Goal: Task Accomplishment & Management: Use online tool/utility

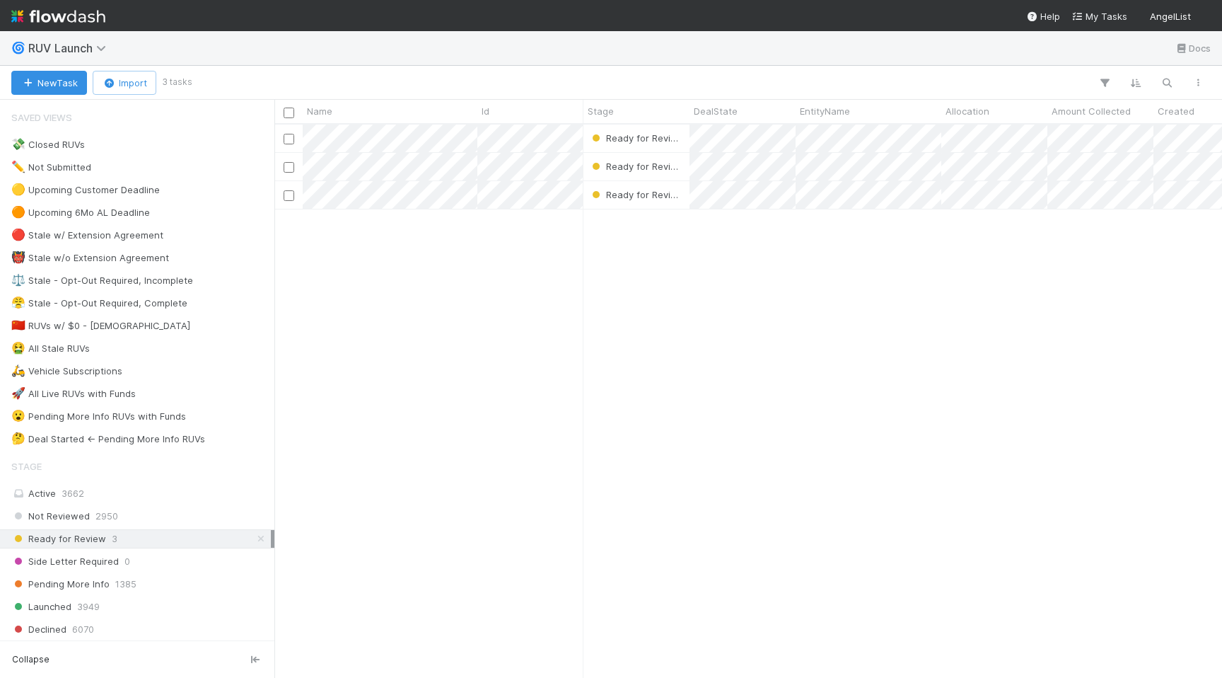
scroll to position [0, 1]
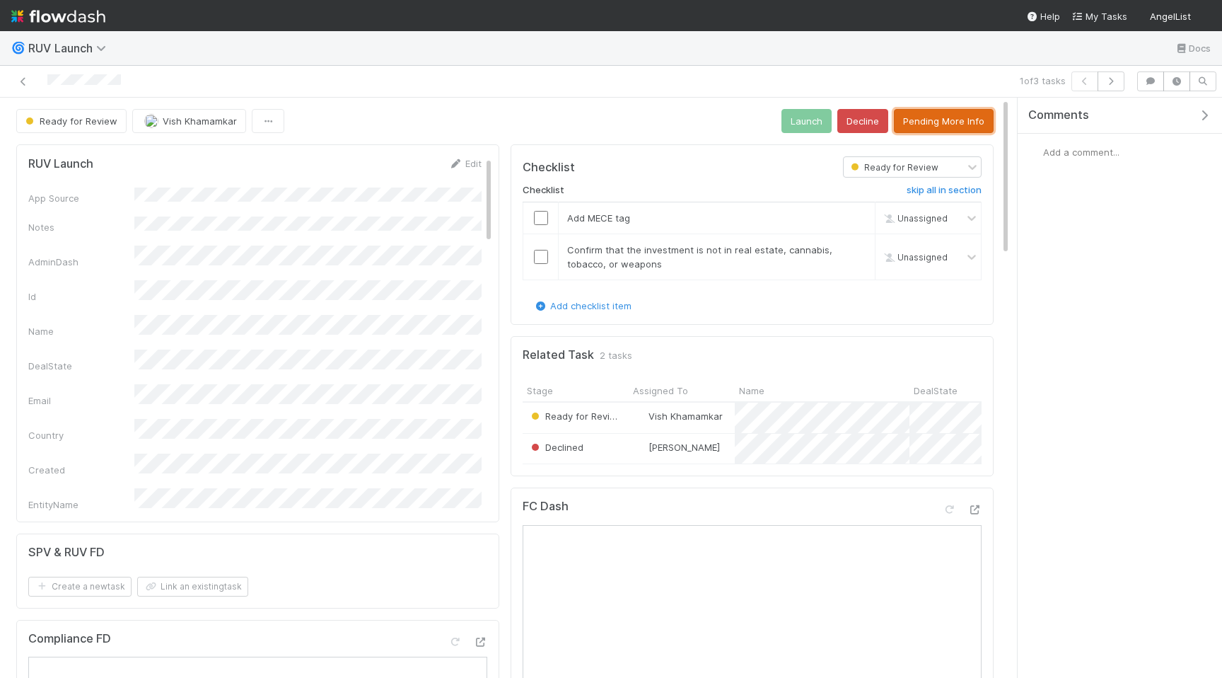
click at [957, 124] on button "Pending More Info" at bounding box center [944, 121] width 100 height 24
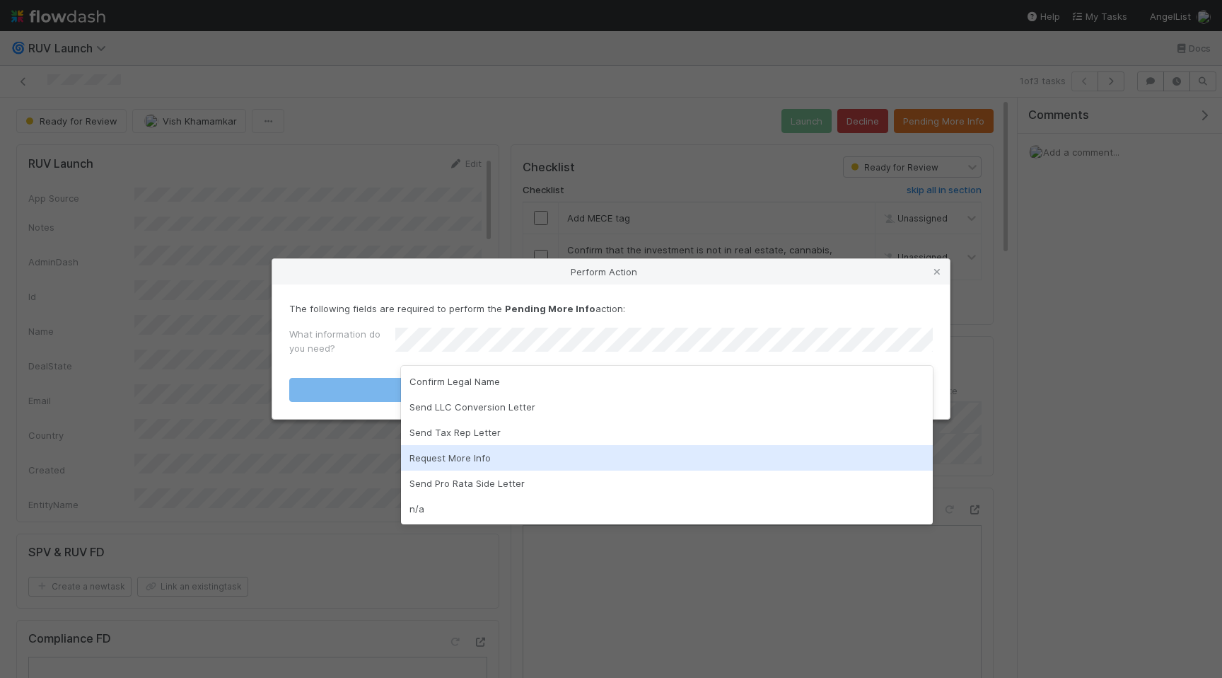
click at [572, 454] on div "Request More Info" at bounding box center [667, 457] width 532 height 25
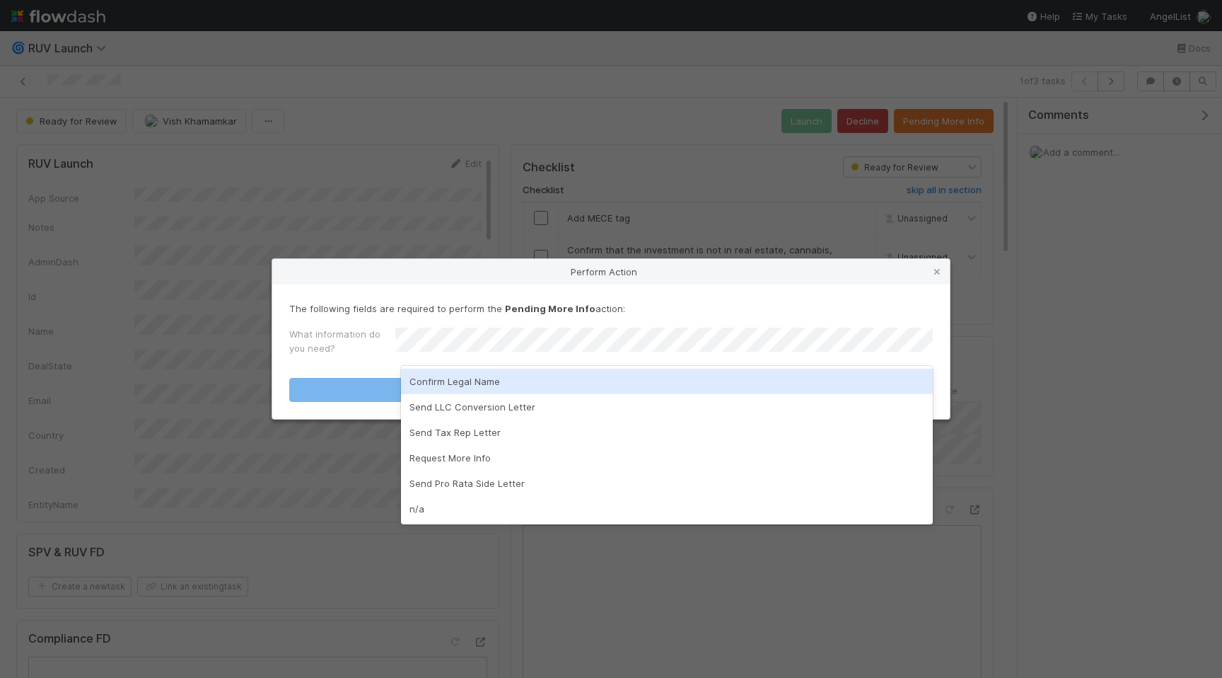
click at [491, 384] on div "Confirm Legal Name" at bounding box center [667, 381] width 532 height 25
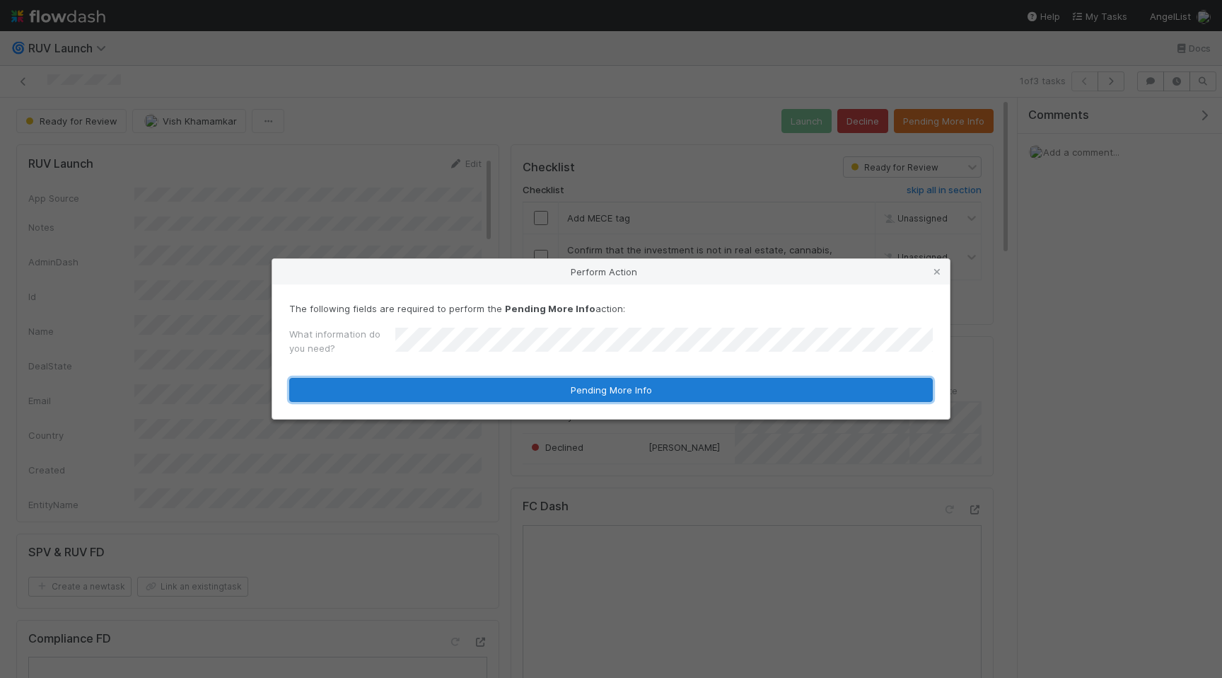
click at [546, 395] on button "Pending More Info" at bounding box center [611, 390] width 644 height 24
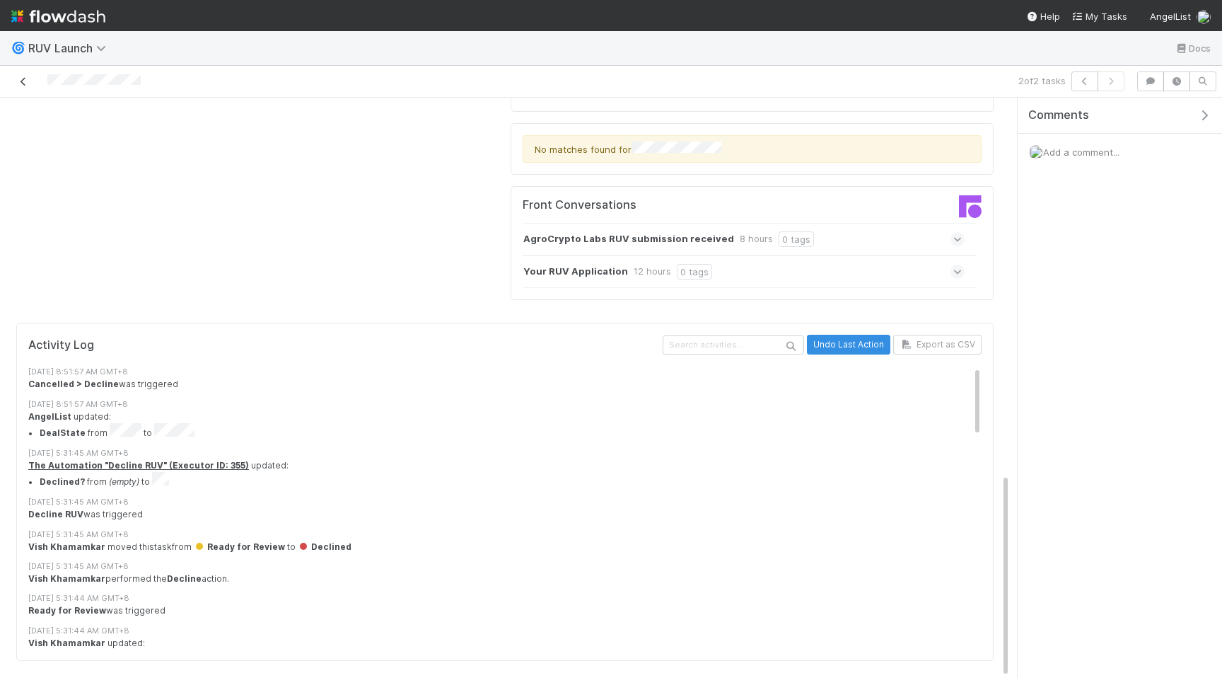
click at [25, 81] on icon at bounding box center [23, 81] width 14 height 9
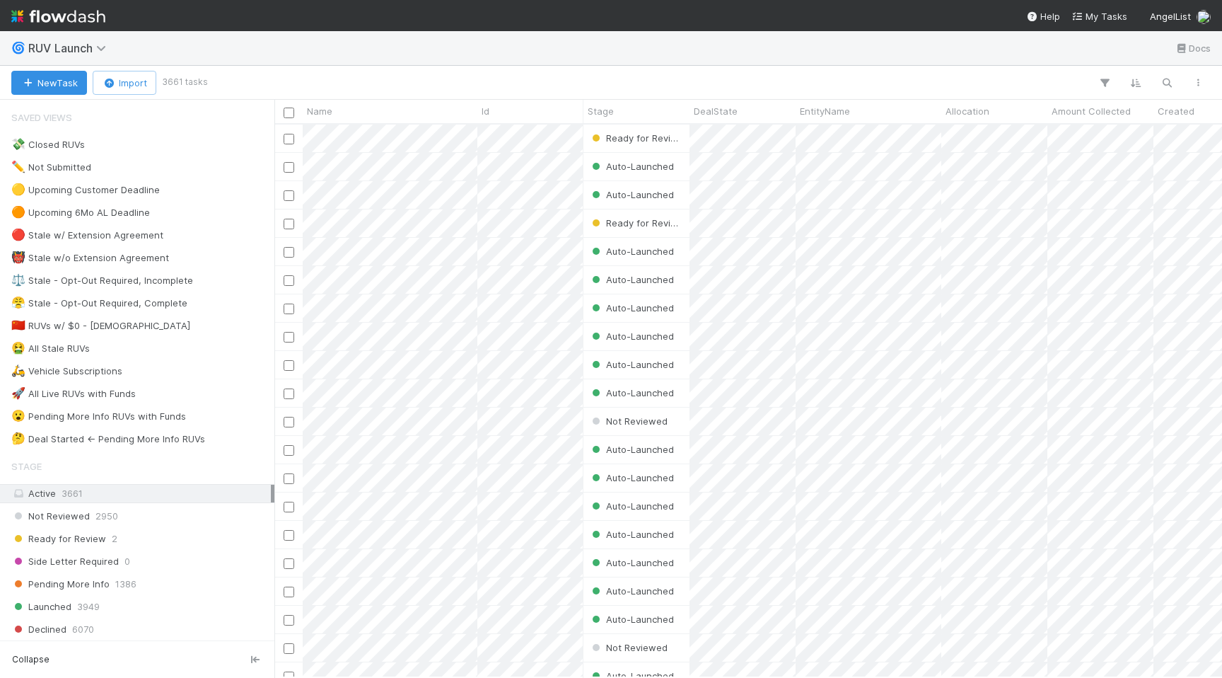
scroll to position [553, 948]
click at [191, 535] on div "Ready for Review 2" at bounding box center [141, 539] width 260 height 18
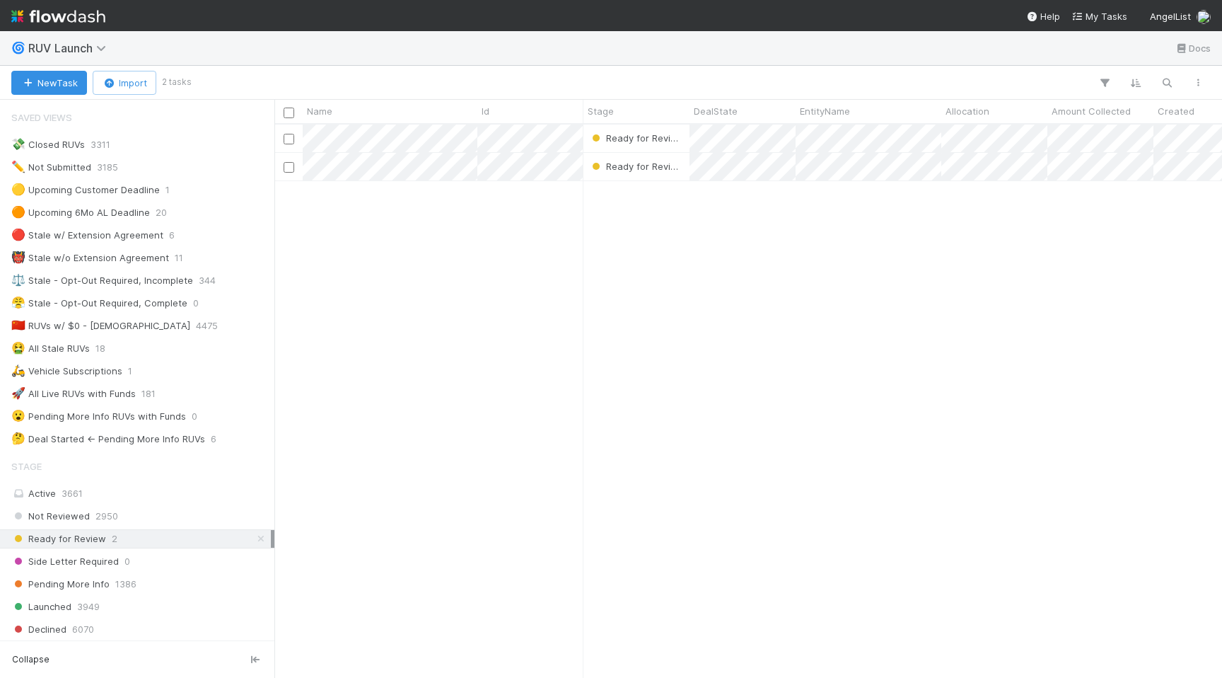
scroll to position [553, 948]
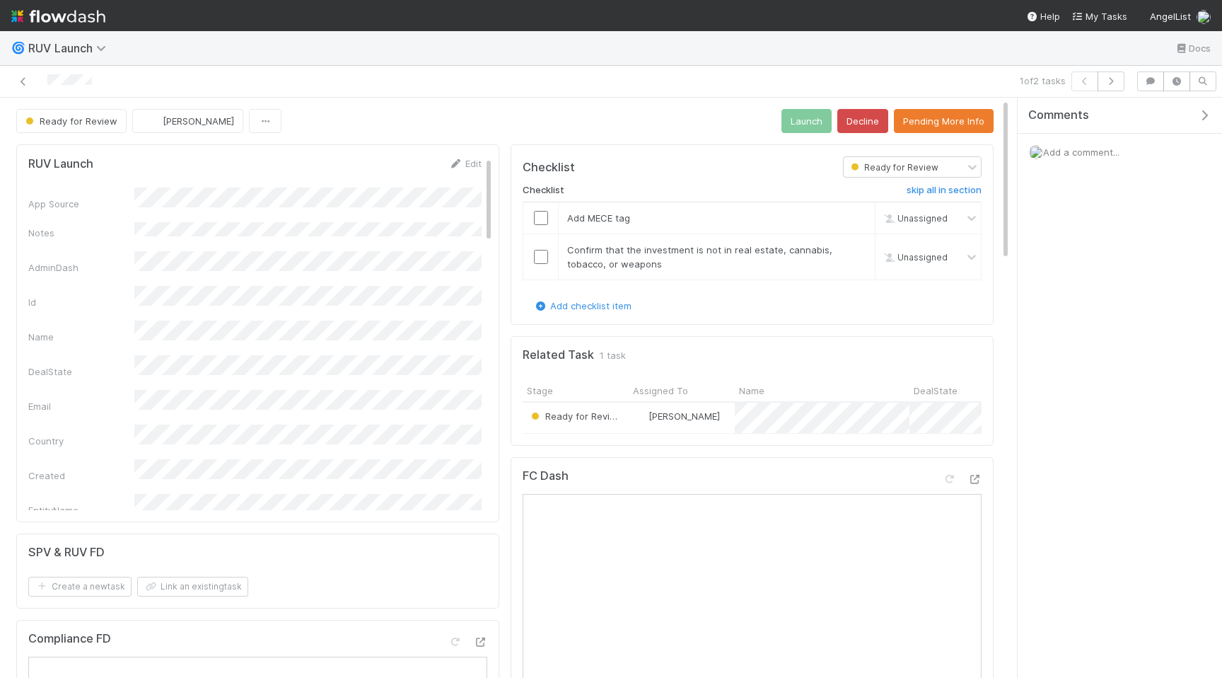
scroll to position [1, 0]
click at [959, 128] on button "Pending More Info" at bounding box center [944, 120] width 100 height 24
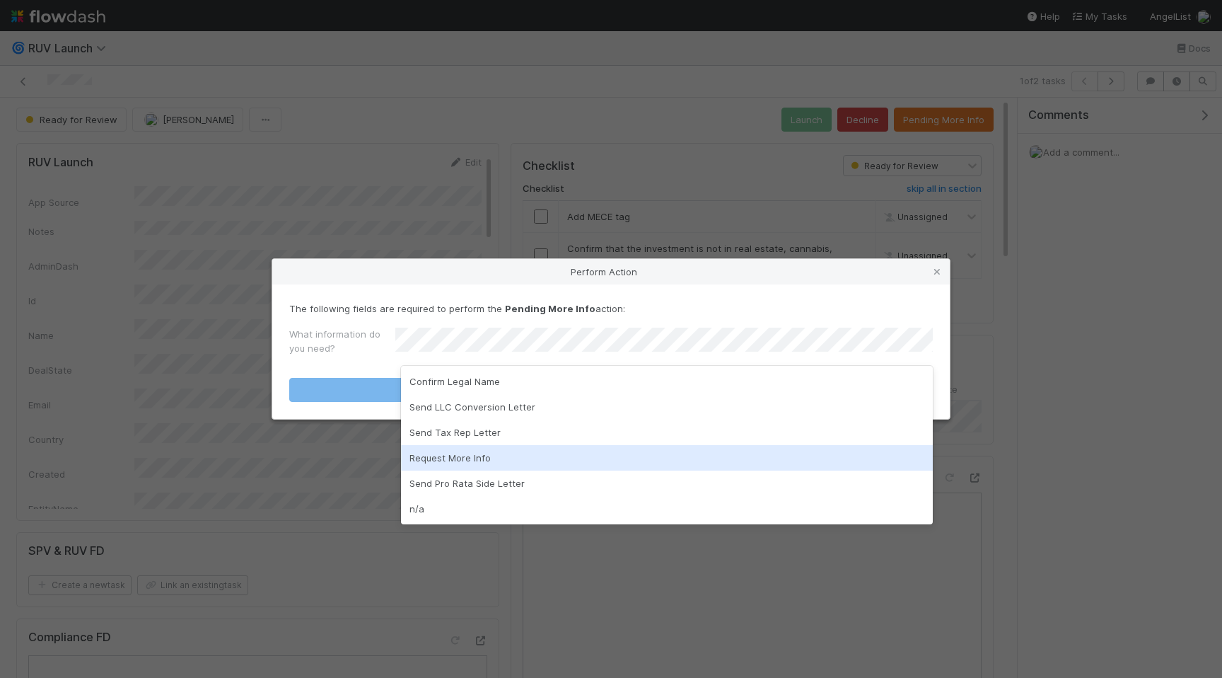
click at [554, 459] on div "Request More Info" at bounding box center [667, 457] width 532 height 25
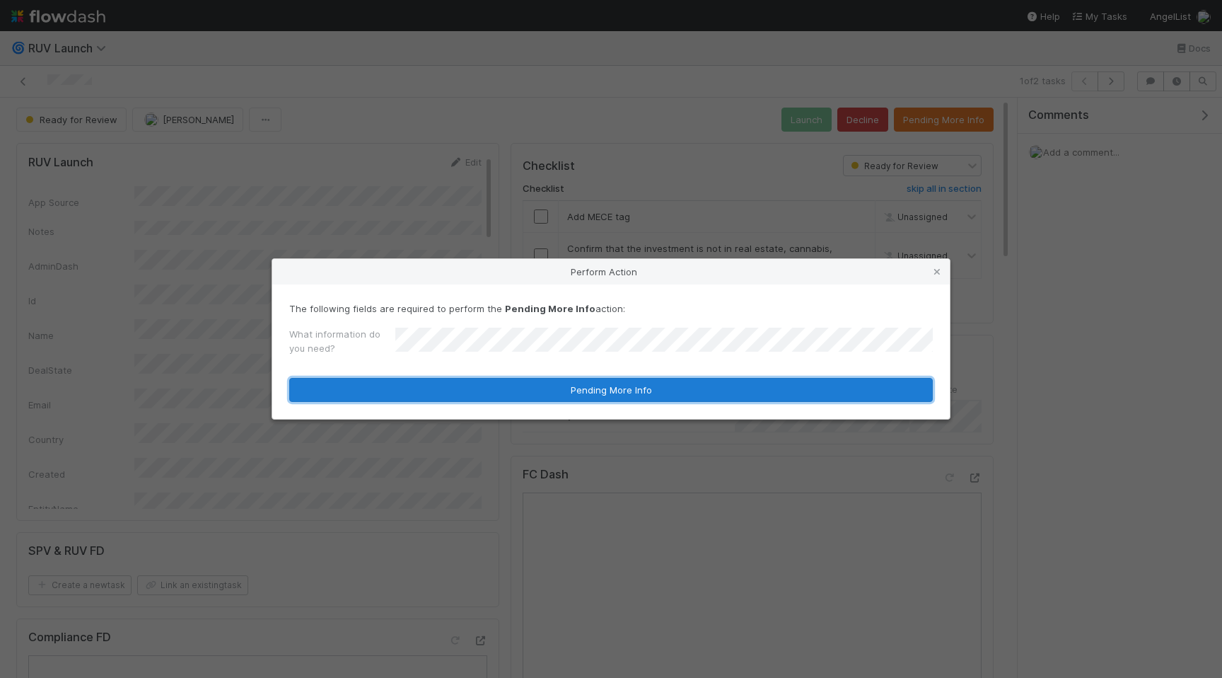
click at [607, 392] on button "Pending More Info" at bounding box center [611, 390] width 644 height 24
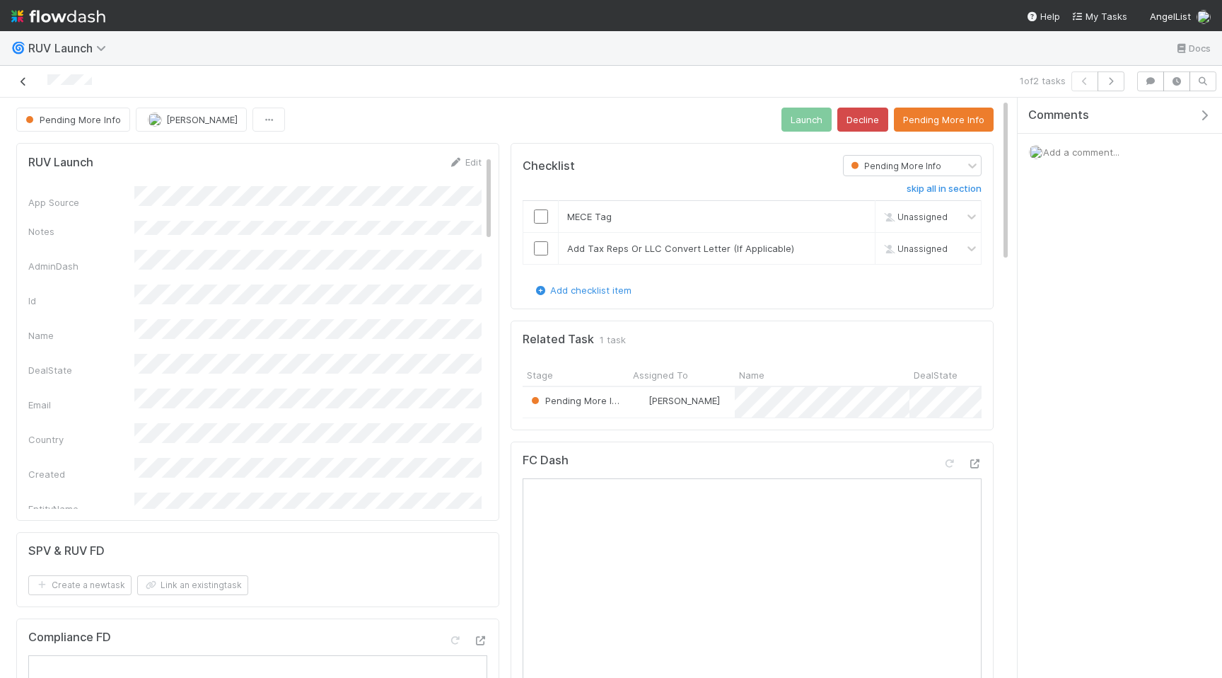
click at [27, 80] on icon at bounding box center [23, 81] width 14 height 9
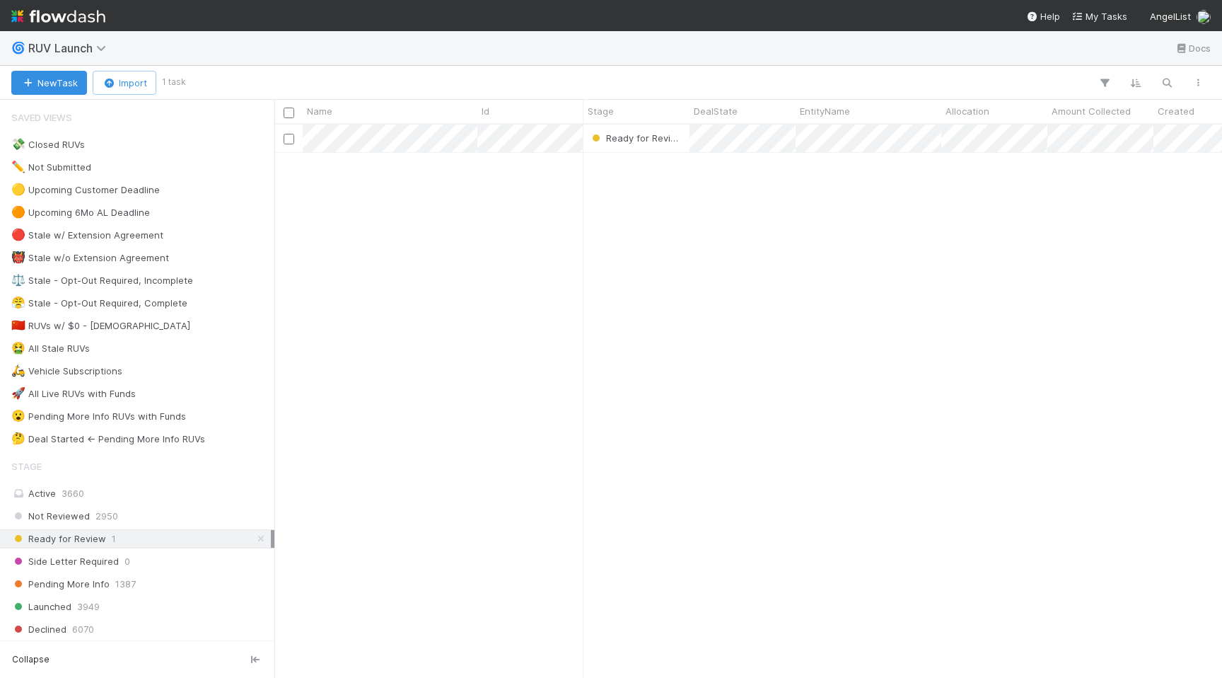
scroll to position [0, 1]
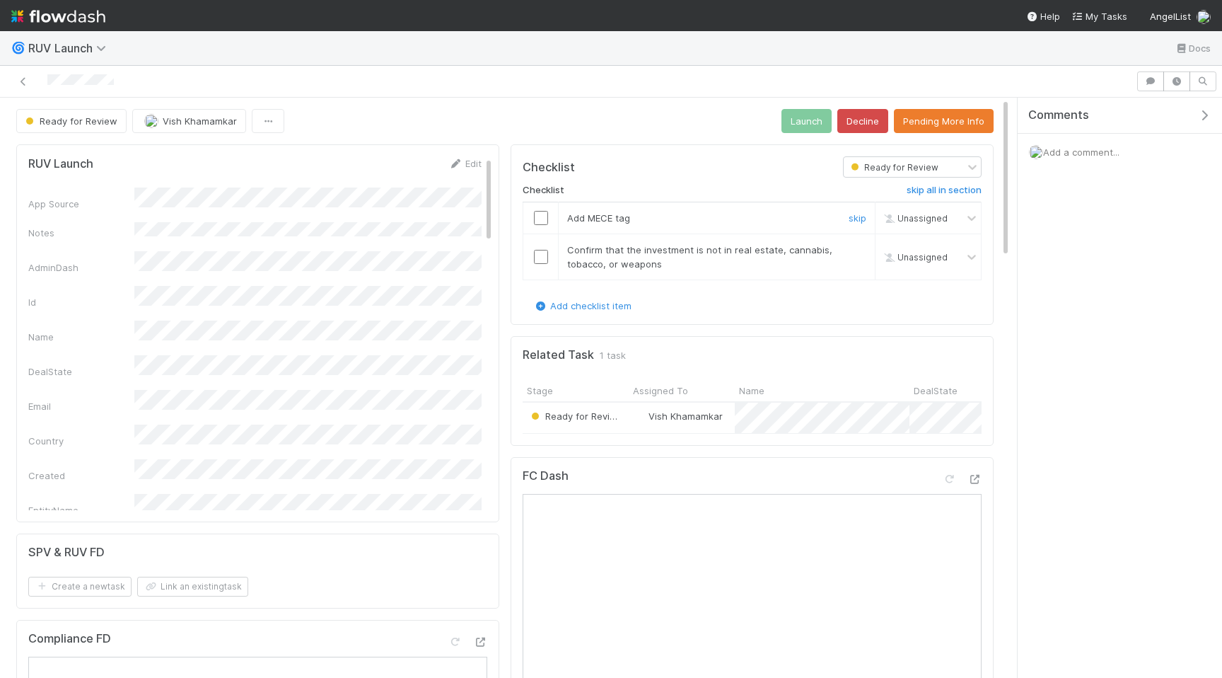
click at [543, 219] on input "checkbox" at bounding box center [541, 218] width 14 height 14
click at [543, 262] on input "checkbox" at bounding box center [541, 257] width 14 height 14
click at [813, 122] on button "Launch" at bounding box center [807, 121] width 50 height 24
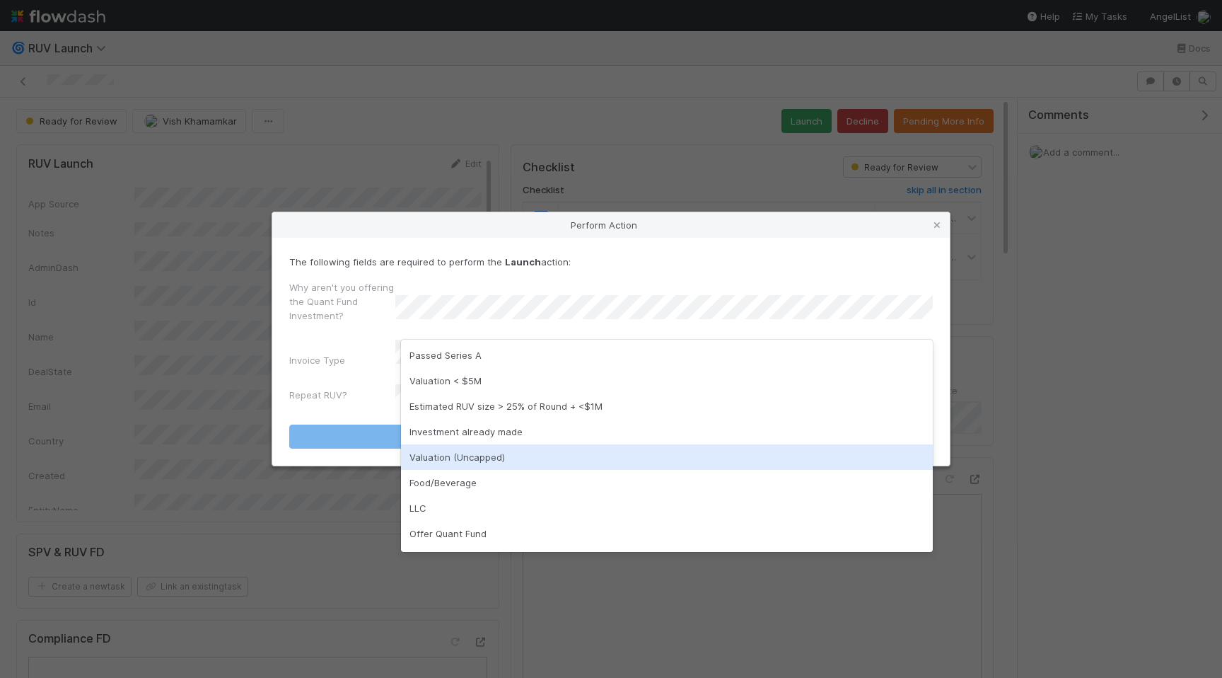
scroll to position [23, 0]
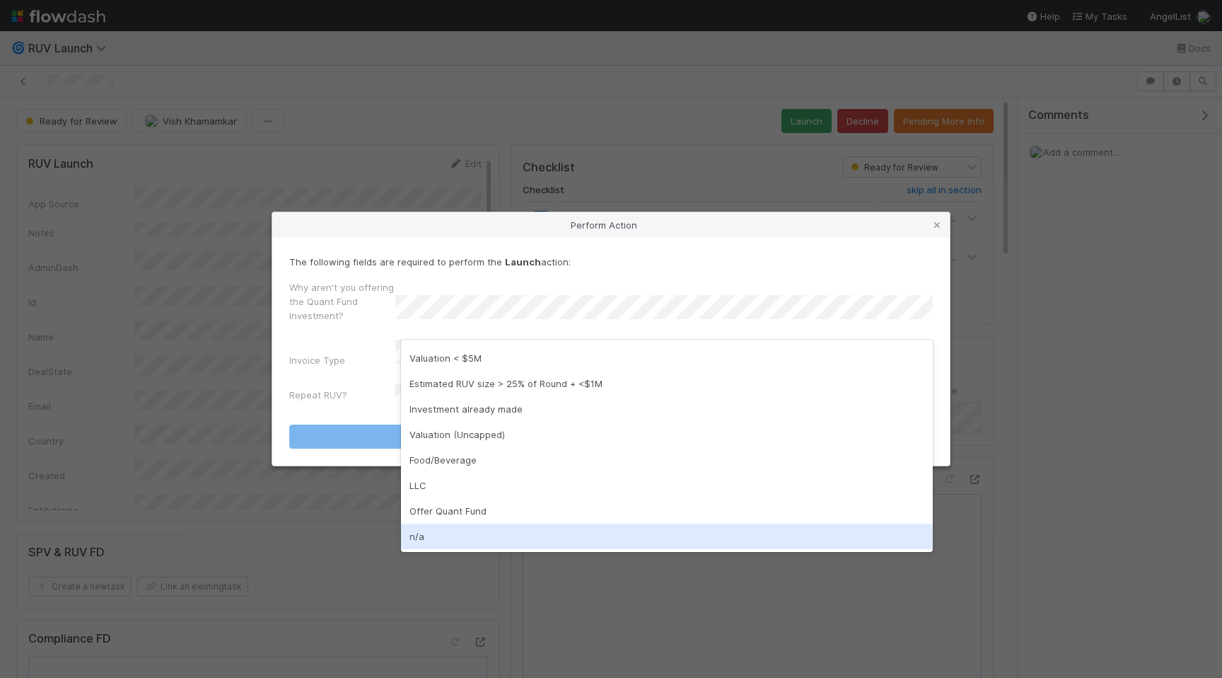
click at [527, 538] on div "n/a" at bounding box center [667, 536] width 532 height 25
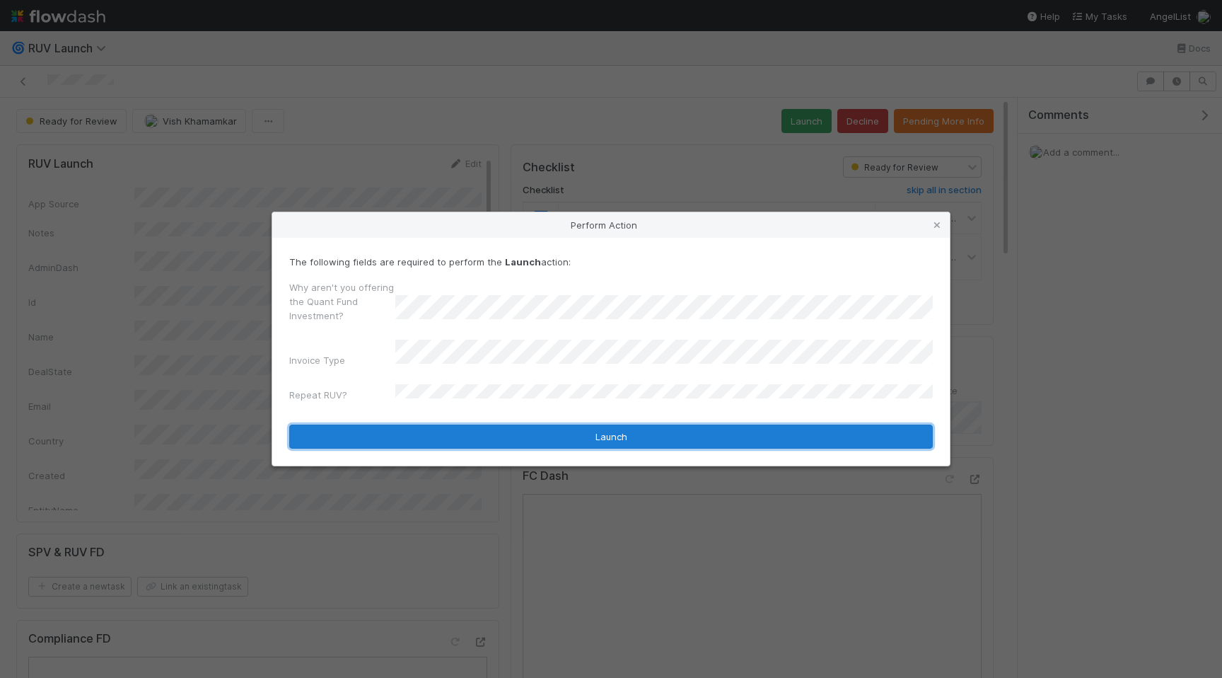
click at [577, 431] on button "Launch" at bounding box center [611, 436] width 644 height 24
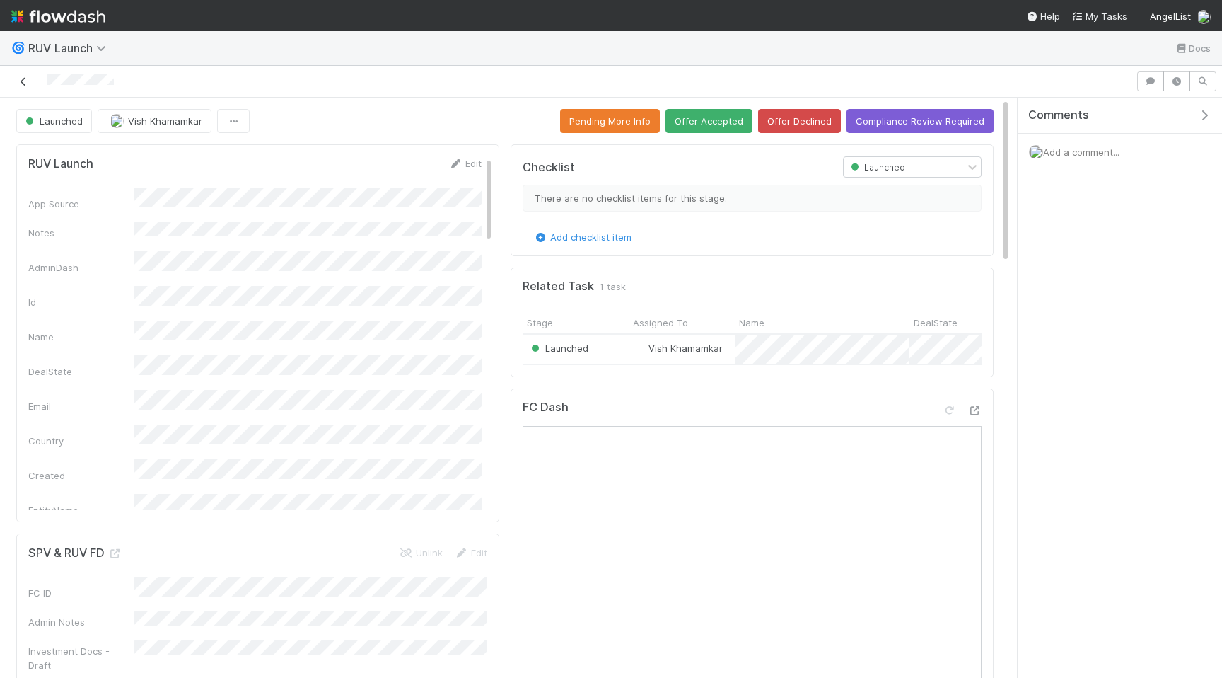
click at [23, 82] on icon at bounding box center [23, 81] width 14 height 9
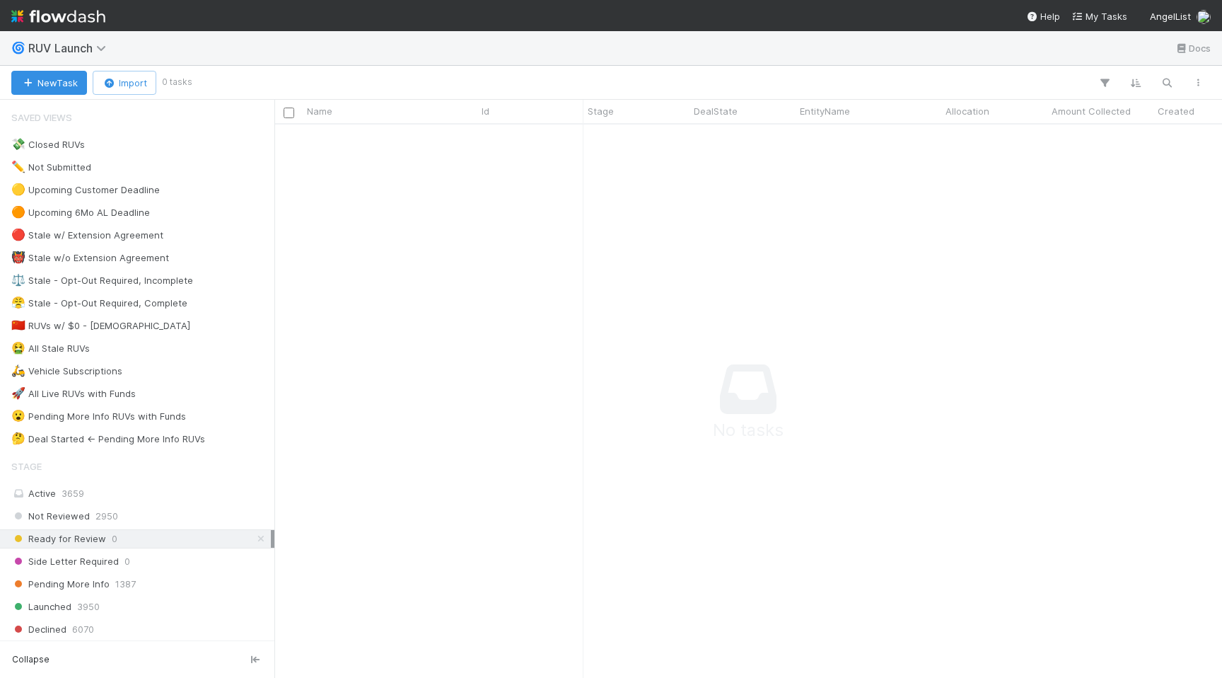
scroll to position [553, 948]
